Goal: Task Accomplishment & Management: Complete application form

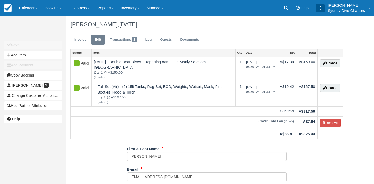
scroll to position [0, 0]
click at [132, 8] on link "Inventory" at bounding box center [130, 8] width 26 height 16
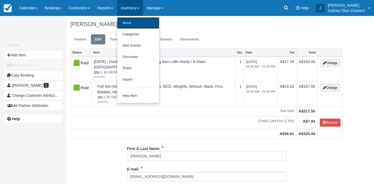
click at [136, 24] on link "Items" at bounding box center [138, 22] width 42 height 11
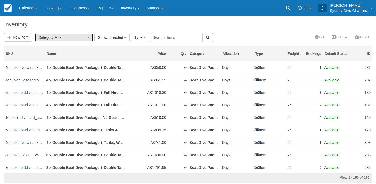
click at [89, 37] on span "button" at bounding box center [89, 37] width 2 height 1
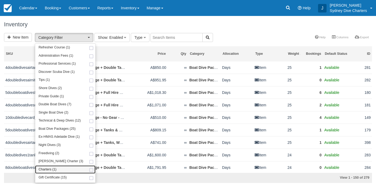
click at [89, 169] on span at bounding box center [92, 170] width 6 height 3
select select "7"
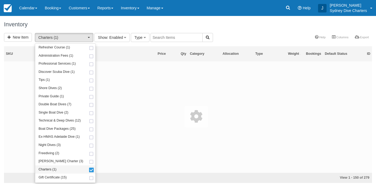
scroll to position [69, 0]
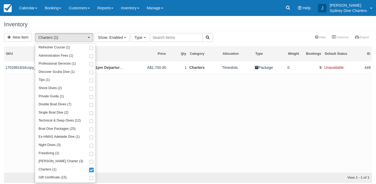
click at [220, 39] on div "New Item Charters (1) Refresher Course (1) Administration Fees (1) Professional…" at bounding box center [188, 38] width 376 height 10
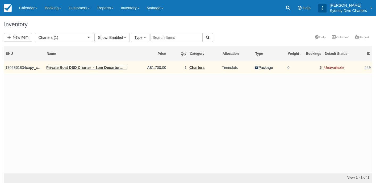
click at [98, 66] on link "Private Boat DSD Charter - 1pm Departure Manly Wharf" at bounding box center [95, 67] width 99 height 4
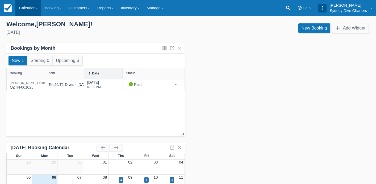
click at [26, 9] on link "Calendar" at bounding box center [28, 8] width 26 height 16
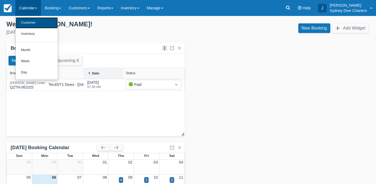
click at [30, 26] on link "Customer" at bounding box center [37, 22] width 42 height 11
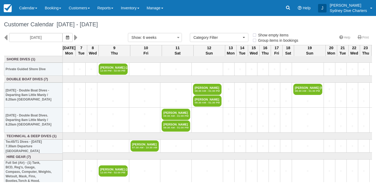
select select
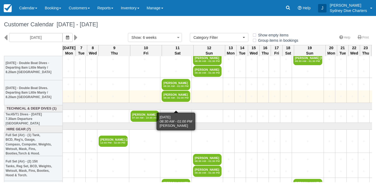
scroll to position [24, 0]
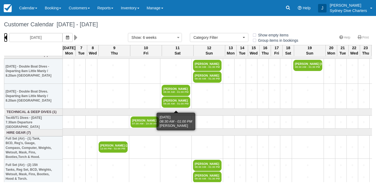
click at [5, 38] on icon at bounding box center [5, 37] width 3 height 9
type input "25/08/2025"
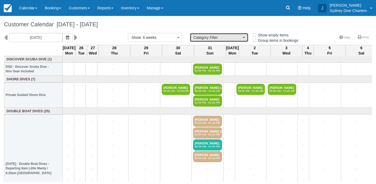
click at [245, 36] on button "Category Filter" at bounding box center [219, 37] width 58 height 9
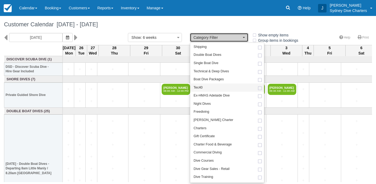
scroll to position [83, 0]
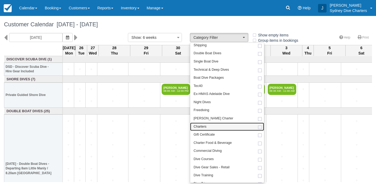
click at [261, 128] on span at bounding box center [260, 127] width 6 height 3
select select "7"
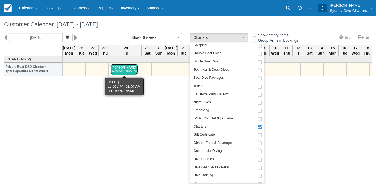
click at [125, 69] on link "Kathryn Sistenich 11:00 AM - 01:00 PM" at bounding box center [124, 69] width 28 height 11
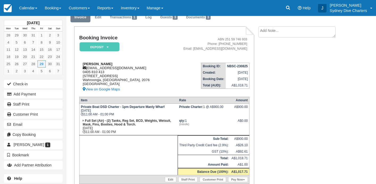
scroll to position [24, 0]
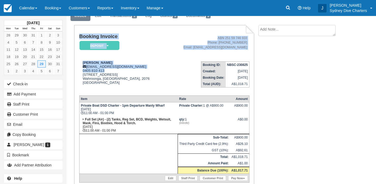
drag, startPoint x: 108, startPoint y: 71, endPoint x: 77, endPoint y: 70, distance: 30.8
click at [77, 70] on div "Booking Invoice Deposit   Pending Reserved Paid Waiting Cancelled Redeemed 7DAY…" at bounding box center [164, 116] width 180 height 182
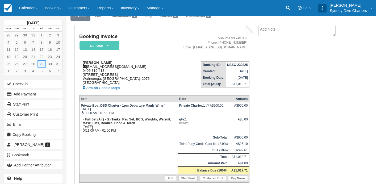
click at [124, 77] on div "[PERSON_NAME] [EMAIL_ADDRESS][DOMAIN_NAME] 0405 810 [STREET_ADDRESS] View on Go…" at bounding box center [122, 76] width 86 height 31
drag, startPoint x: 105, startPoint y: 72, endPoint x: 82, endPoint y: 71, distance: 22.6
click at [82, 71] on div "Kathryn Sistenich ksistenich@gmail.com 0405 810 413 50 Ada Ave Wahroonga, New S…" at bounding box center [122, 76] width 86 height 31
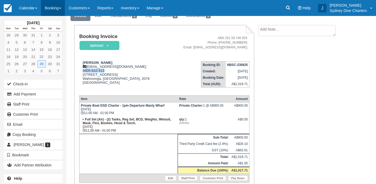
copy div "0405 810 413"
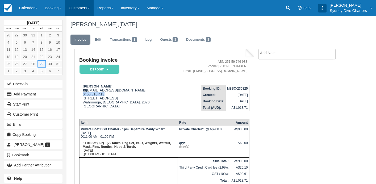
click at [84, 10] on link "Customers" at bounding box center [79, 8] width 29 height 16
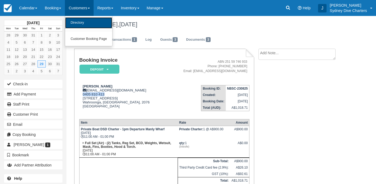
click at [81, 22] on link "Directory" at bounding box center [88, 22] width 47 height 11
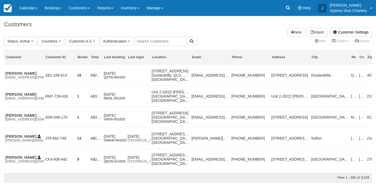
click at [163, 41] on input "text" at bounding box center [161, 41] width 52 height 9
type input "mal"
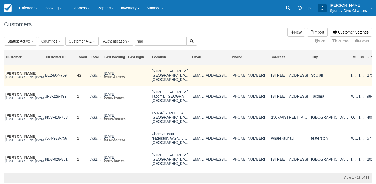
click at [27, 73] on link "Malcolm Griffin" at bounding box center [20, 73] width 31 height 4
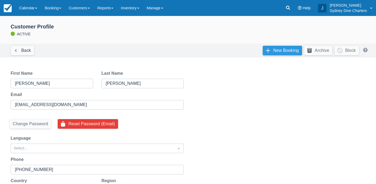
click at [280, 49] on link "New Booking" at bounding box center [282, 51] width 39 height 10
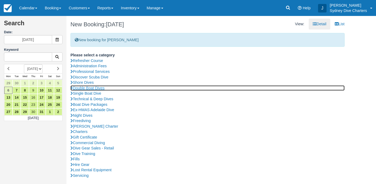
click at [99, 88] on link "Double Boat Dives" at bounding box center [207, 88] width 274 height 6
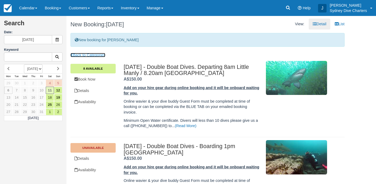
click at [81, 53] on link "Back to Categories" at bounding box center [87, 55] width 35 height 4
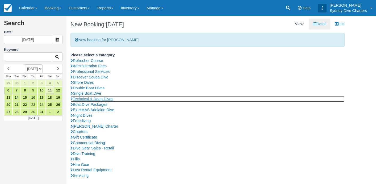
click at [88, 98] on link "Technical & Deep Dives" at bounding box center [207, 99] width 274 height 6
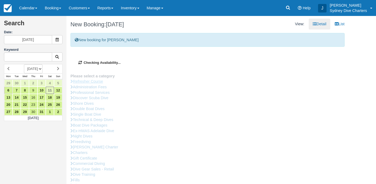
type input "17/10/2025"
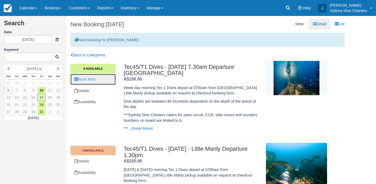
click at [96, 81] on link "Book Now" at bounding box center [92, 79] width 45 height 11
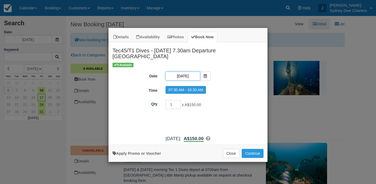
click at [197, 72] on input "17/10/2025" at bounding box center [182, 76] width 35 height 9
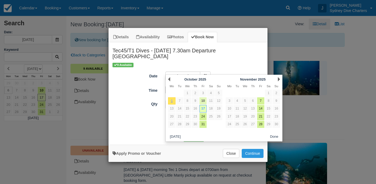
click at [205, 100] on link "10" at bounding box center [202, 100] width 7 height 7
type input "10/10/2025"
radio input "false"
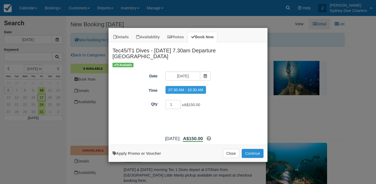
click at [256, 149] on button "Continue" at bounding box center [253, 153] width 22 height 9
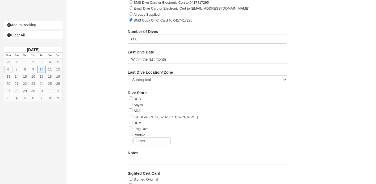
scroll to position [642, 0]
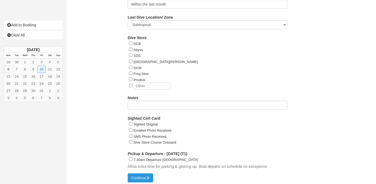
type input "0423 421 075"
click at [130, 157] on input "7.30am Departure Rose Bay" at bounding box center [130, 158] width 3 height 3
checkbox input "true"
click at [143, 174] on button "Continue" at bounding box center [141, 177] width 26 height 9
type input "+61423421075"
